Goal: Information Seeking & Learning: Check status

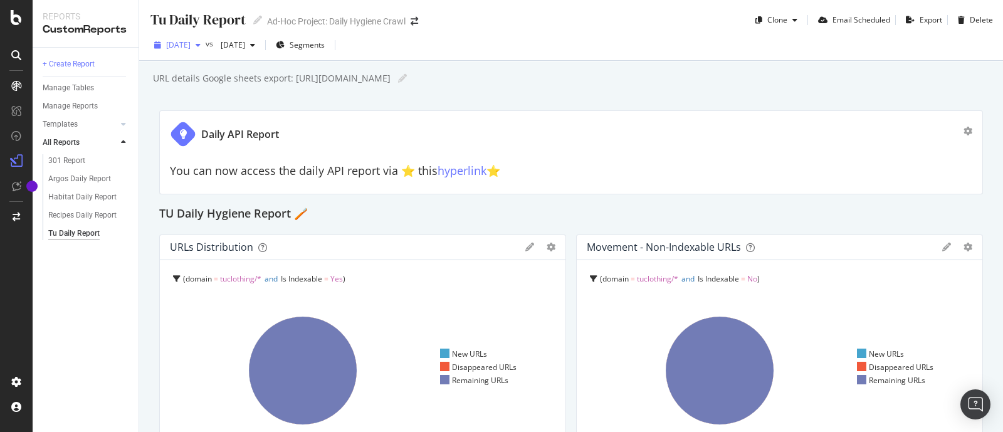
click at [191, 45] on span "[DATE]" at bounding box center [178, 45] width 24 height 11
click at [83, 390] on div "+ Create Report Manage Tables Manage Reports Templates AI Bots in Search Busine…" at bounding box center [86, 240] width 106 height 384
click at [191, 49] on span "[DATE]" at bounding box center [178, 45] width 24 height 11
click at [191, 45] on span "[DATE]" at bounding box center [178, 45] width 24 height 11
click at [559, 58] on div "2025 Oct. 8th vs 2025 Sep. 10th Segments" at bounding box center [571, 47] width 864 height 25
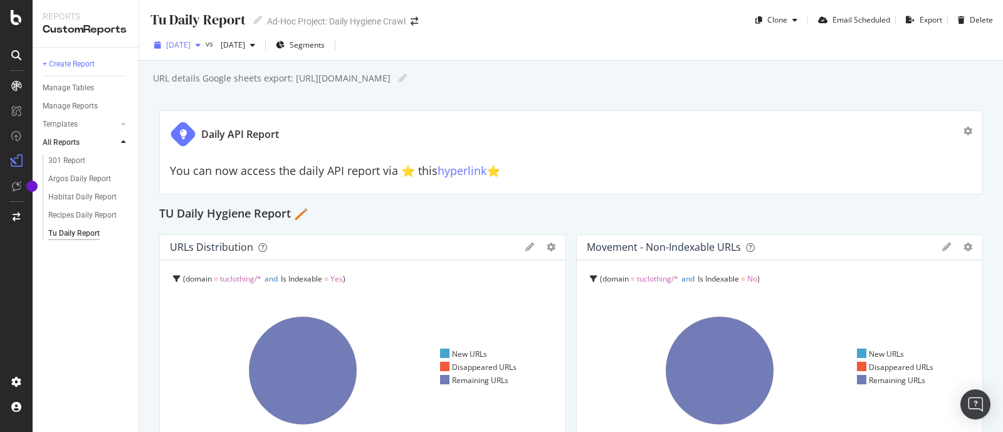
click at [191, 43] on span "[DATE]" at bounding box center [178, 45] width 24 height 11
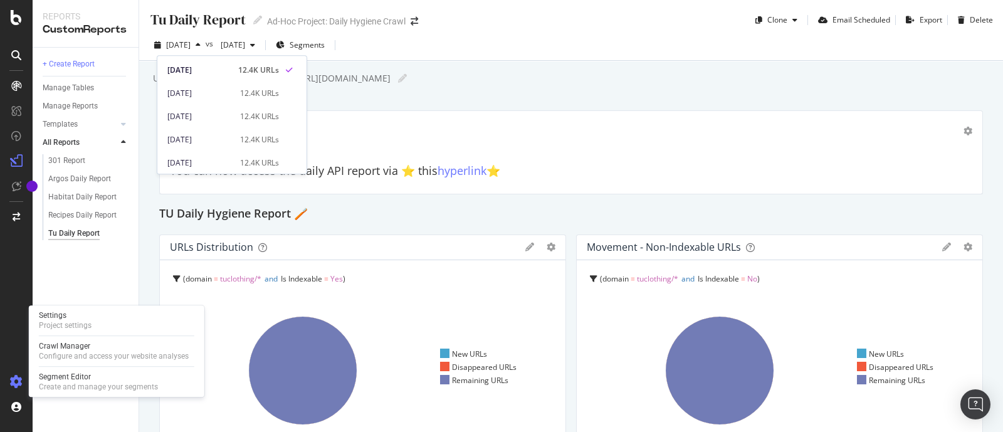
click at [17, 384] on icon at bounding box center [16, 382] width 13 height 13
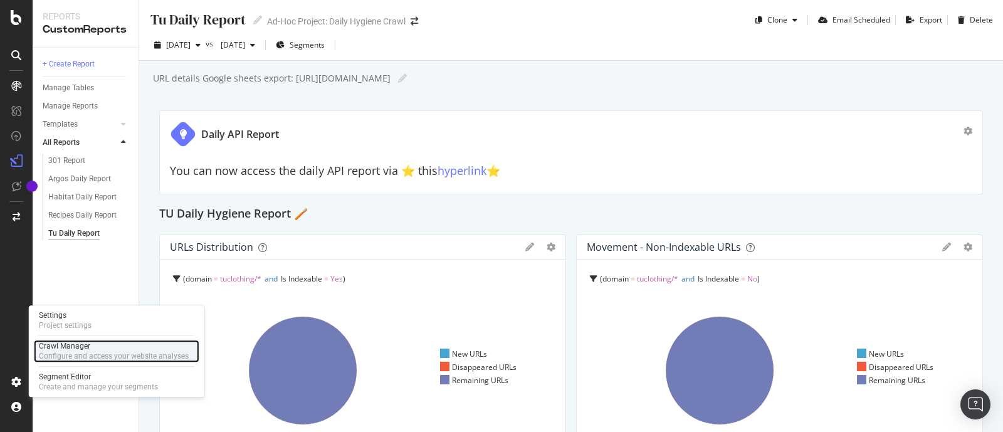
click at [67, 356] on div "Configure and access your website analyses" at bounding box center [114, 356] width 150 height 10
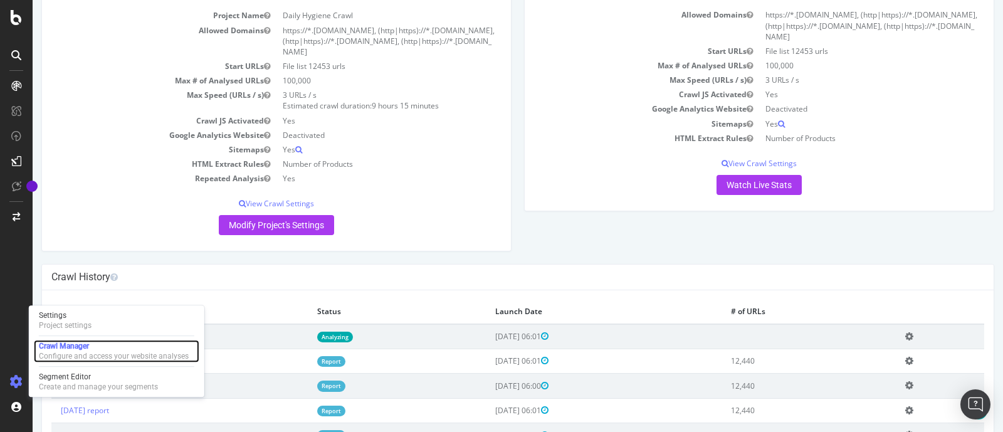
scroll to position [128, 0]
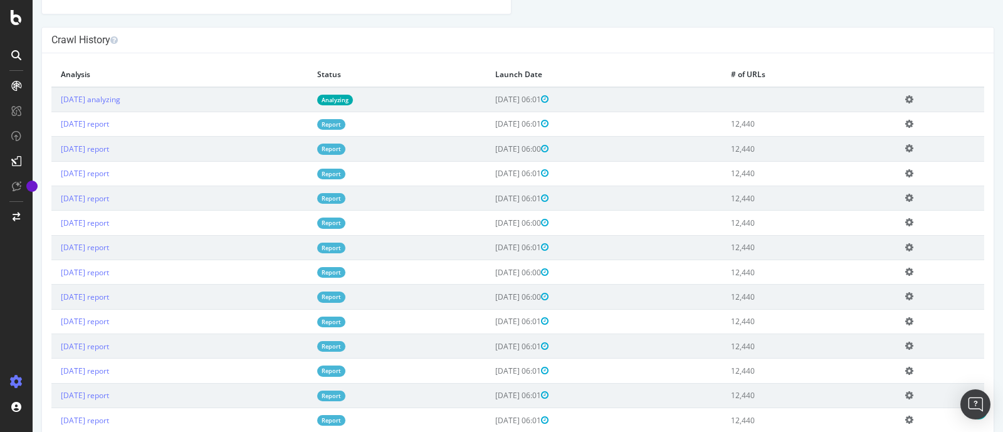
scroll to position [375, 0]
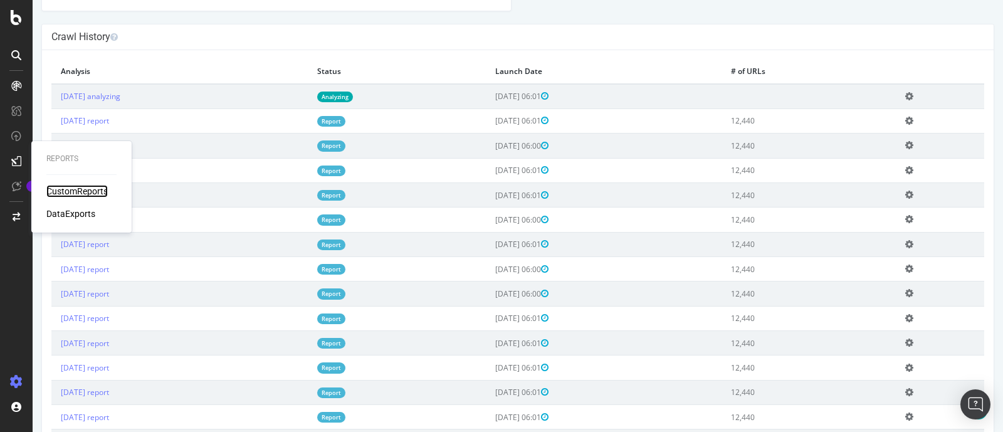
click at [64, 189] on div "CustomReports" at bounding box center [76, 191] width 61 height 13
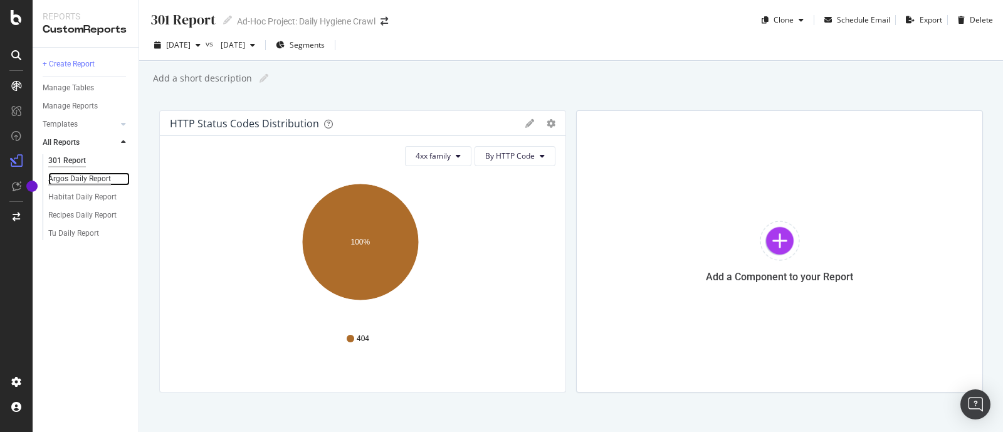
click at [79, 175] on div "Argos Daily Report" at bounding box center [79, 178] width 63 height 13
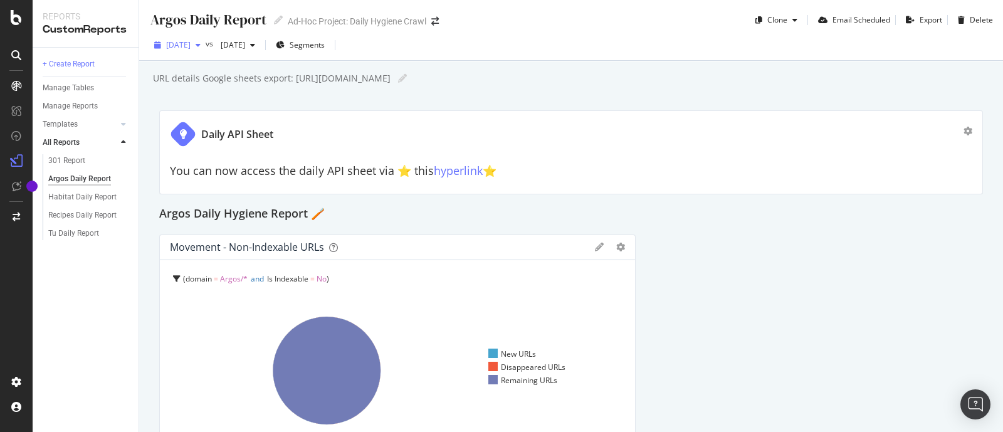
click at [191, 45] on span "[DATE]" at bounding box center [178, 45] width 24 height 11
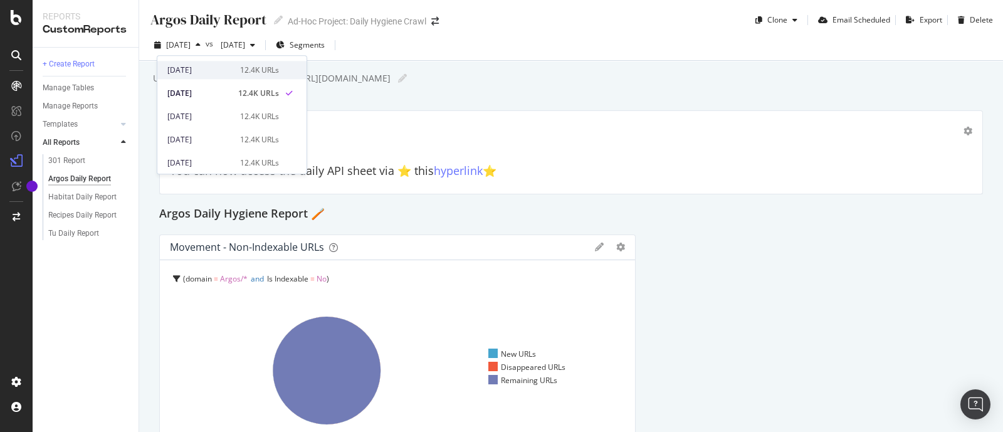
click at [208, 70] on div "[DATE]" at bounding box center [199, 70] width 65 height 11
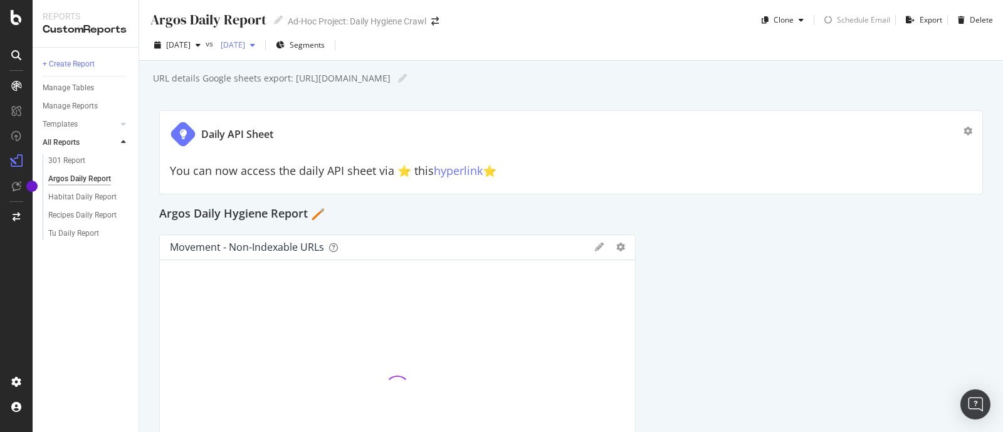
click at [245, 43] on span "[DATE]" at bounding box center [230, 45] width 29 height 11
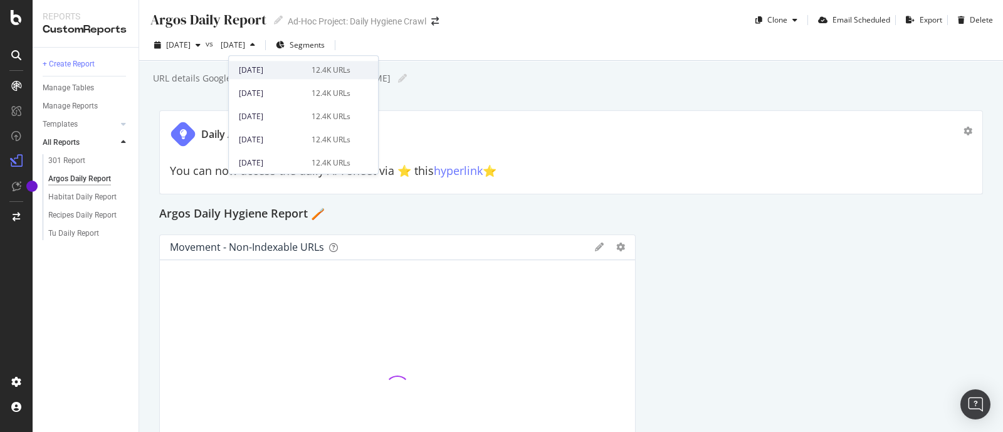
click at [273, 75] on div "[DATE]" at bounding box center [271, 70] width 65 height 11
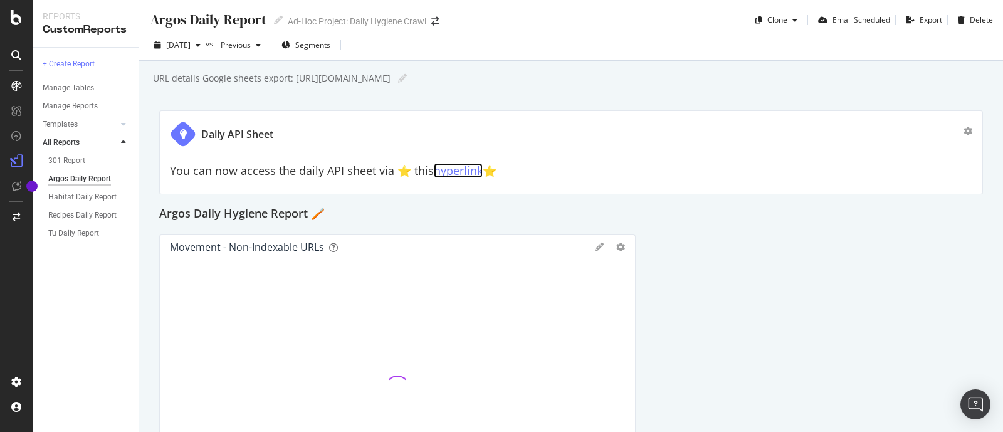
click at [461, 171] on link "hyperlink" at bounding box center [458, 170] width 49 height 15
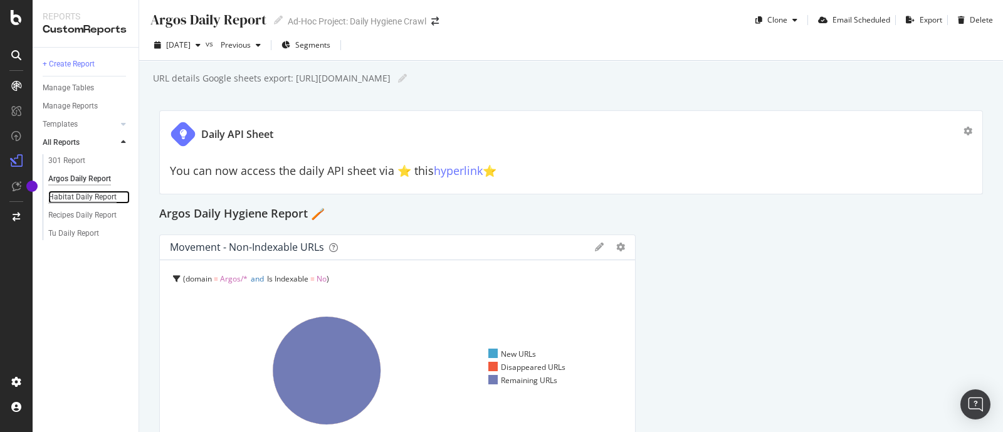
click at [102, 194] on div "Habitat Daily Report" at bounding box center [82, 197] width 68 height 13
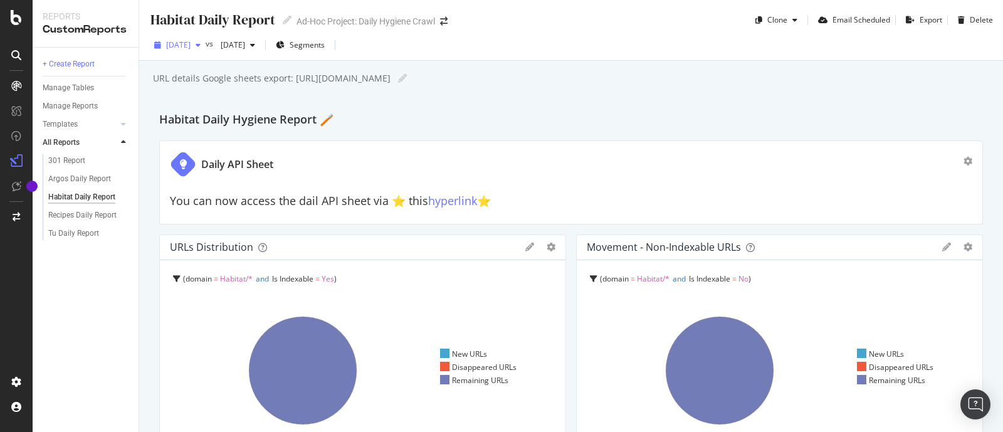
click at [204, 38] on div "[DATE]" at bounding box center [177, 45] width 56 height 19
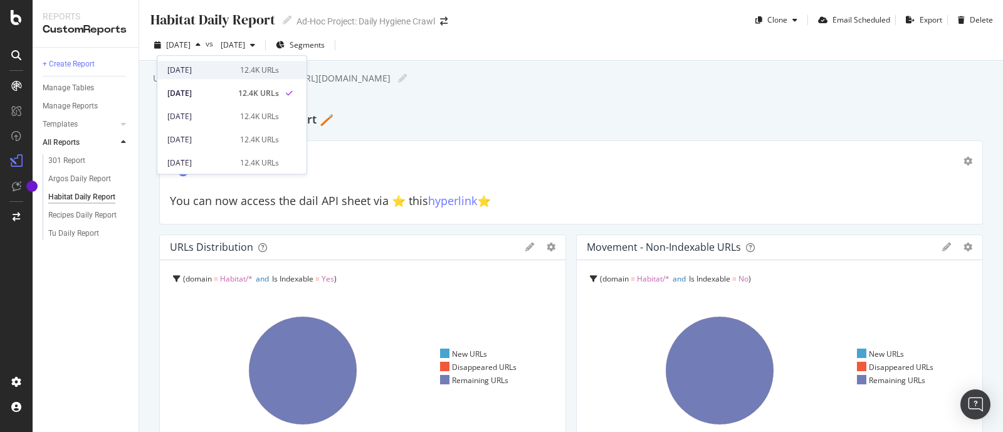
click at [204, 68] on div "[DATE]" at bounding box center [199, 70] width 65 height 11
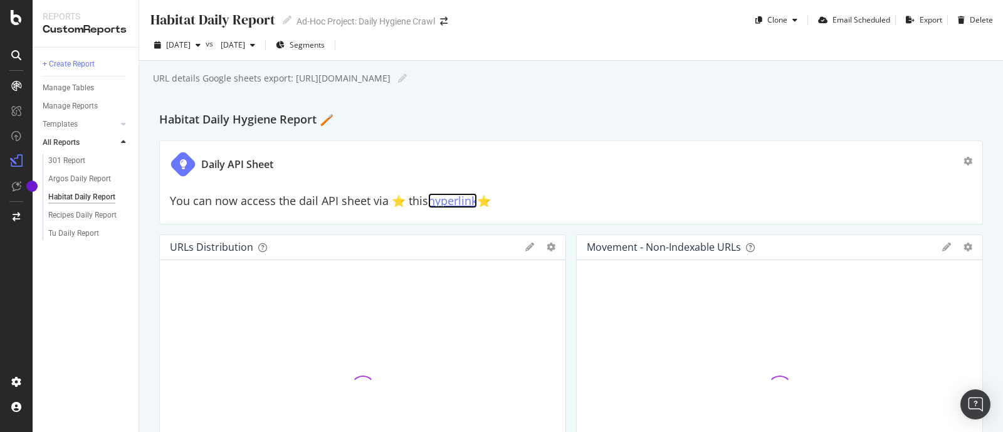
click at [464, 202] on link "hyperlink" at bounding box center [452, 200] width 49 height 15
click at [71, 233] on div "Tu Daily Report" at bounding box center [73, 233] width 51 height 13
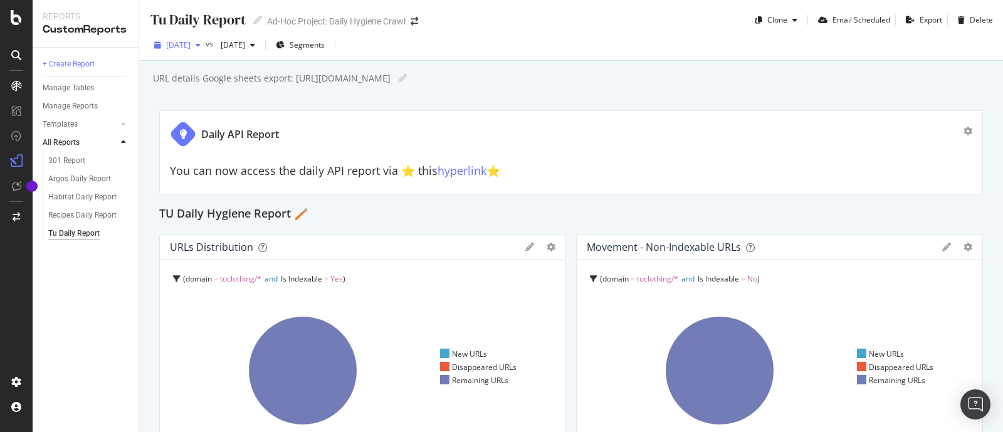
click at [191, 48] on span "[DATE]" at bounding box center [178, 45] width 24 height 11
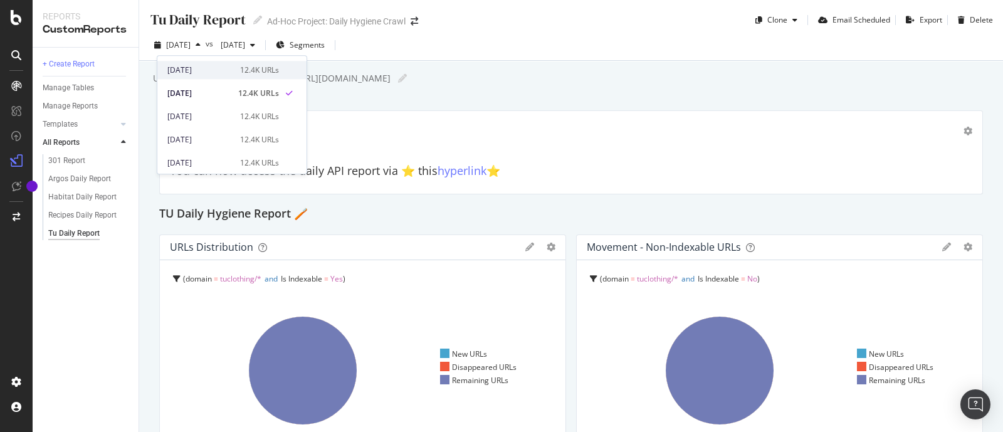
click at [207, 65] on div "[DATE]" at bounding box center [199, 70] width 65 height 11
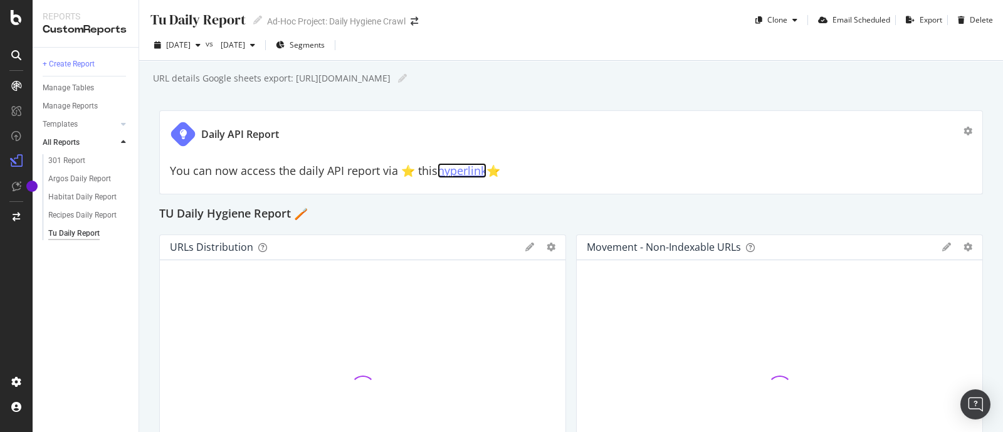
click at [469, 172] on link "hyperlink" at bounding box center [462, 170] width 49 height 15
